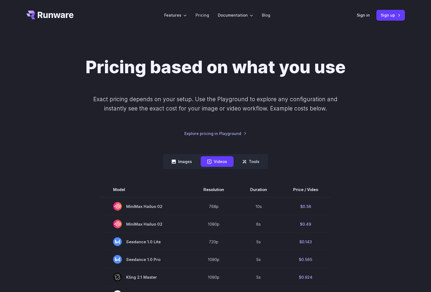
click at [53, 12] on icon "Go to /" at bounding box center [49, 15] width 47 height 9
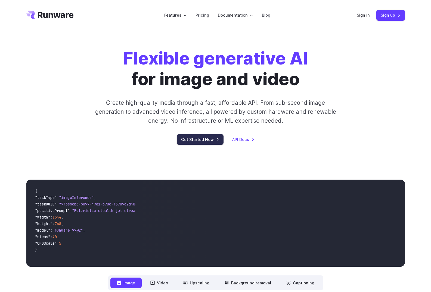
click at [196, 137] on link "Get Started Now" at bounding box center [200, 139] width 47 height 11
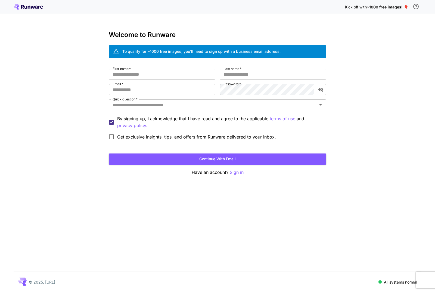
type input "**********"
click at [37, 4] on div "Kick off with ~1000 free images! 🎈" at bounding box center [218, 6] width 408 height 11
click at [37, 4] on icon at bounding box center [28, 6] width 29 height 5
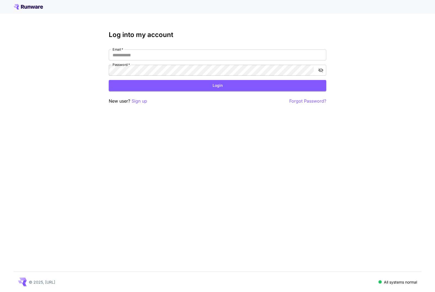
type input "**********"
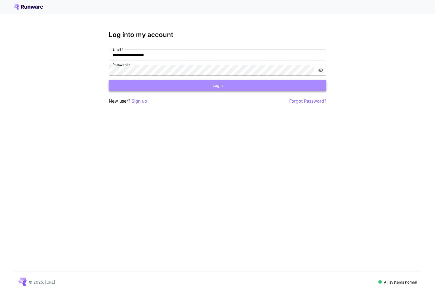
click at [206, 89] on button "Login" at bounding box center [218, 85] width 218 height 11
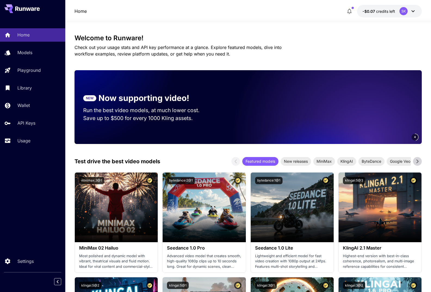
click at [352, 10] on icon "button" at bounding box center [350, 11] width 4 height 5
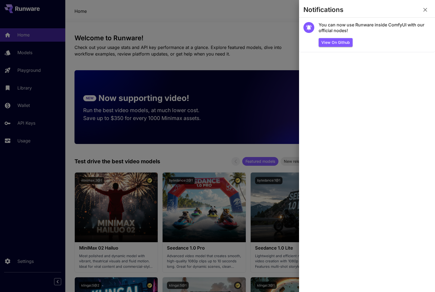
click at [188, 25] on div at bounding box center [217, 146] width 435 height 292
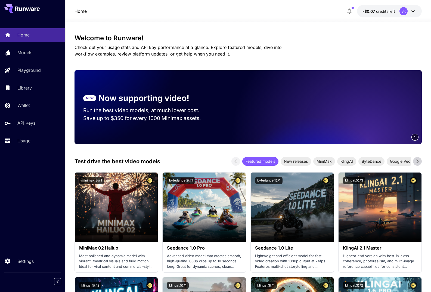
click at [411, 11] on icon at bounding box center [413, 11] width 7 height 7
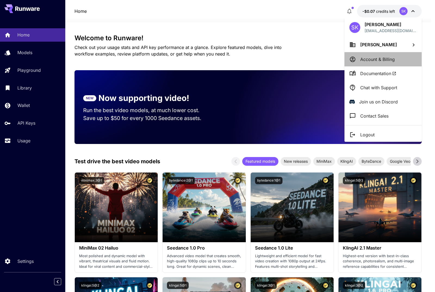
click at [372, 60] on p "Account & Billing" at bounding box center [378, 59] width 35 height 7
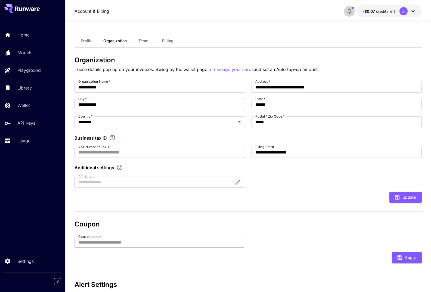
click at [350, 11] on icon "button" at bounding box center [349, 11] width 7 height 7
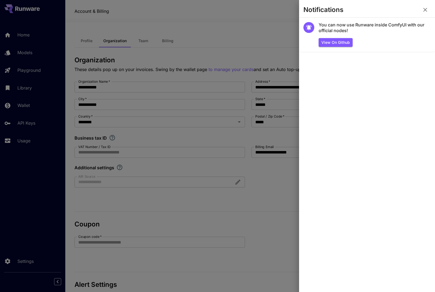
click at [48, 21] on div at bounding box center [217, 146] width 435 height 292
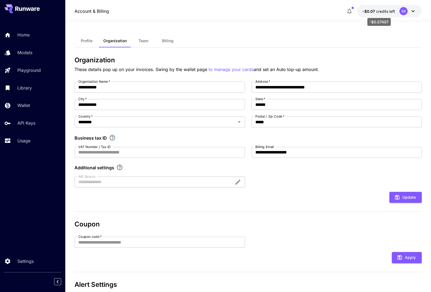
click at [377, 12] on span "credits left" at bounding box center [385, 11] width 19 height 5
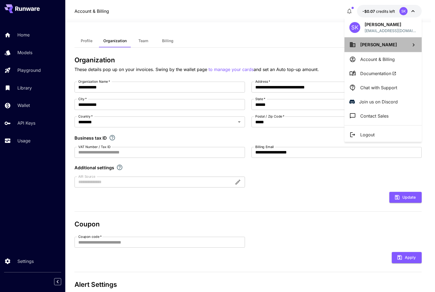
click at [413, 45] on icon at bounding box center [414, 45] width 7 height 7
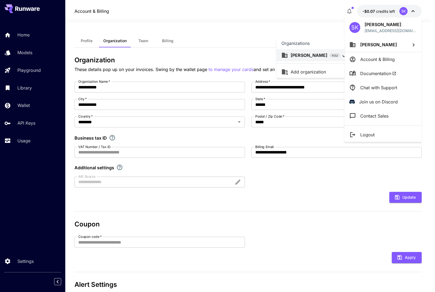
click at [413, 11] on div at bounding box center [217, 146] width 435 height 292
click at [403, 11] on div at bounding box center [217, 146] width 435 height 292
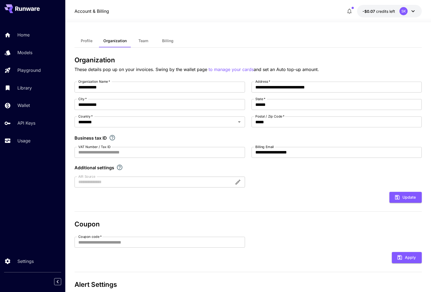
click at [403, 11] on div "SK" at bounding box center [404, 11] width 8 height 8
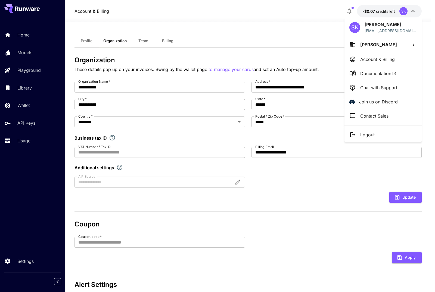
click at [282, 19] on div at bounding box center [217, 146] width 435 height 292
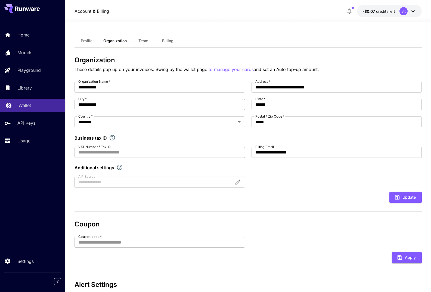
click at [23, 102] on link "Wallet" at bounding box center [32, 105] width 65 height 13
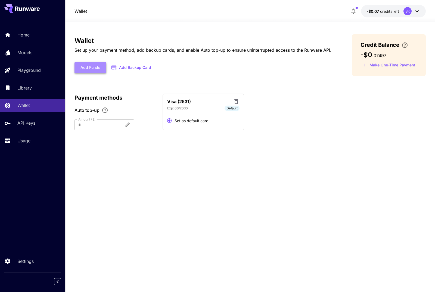
click at [94, 66] on button "Add Funds" at bounding box center [91, 67] width 32 height 11
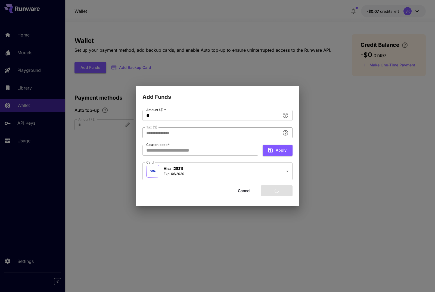
type input "****"
